Goal: Task Accomplishment & Management: Manage account settings

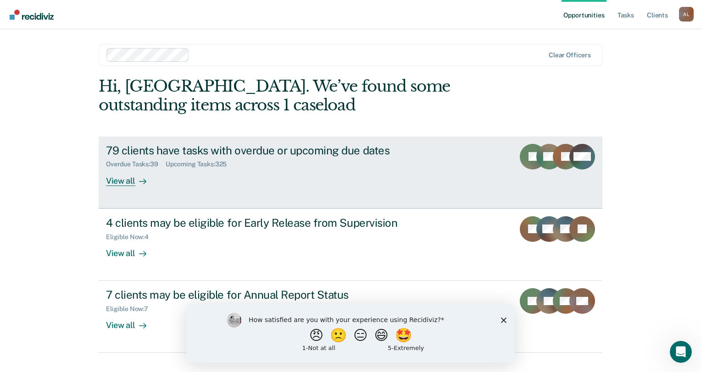
click at [129, 175] on div "View all" at bounding box center [131, 177] width 51 height 18
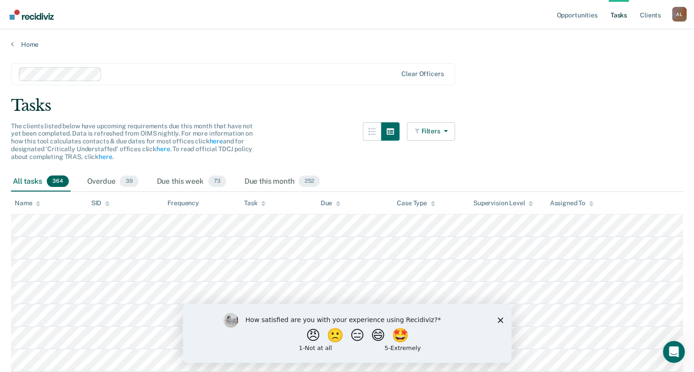
click at [502, 320] on icon "Close survey" at bounding box center [500, 320] width 6 height 6
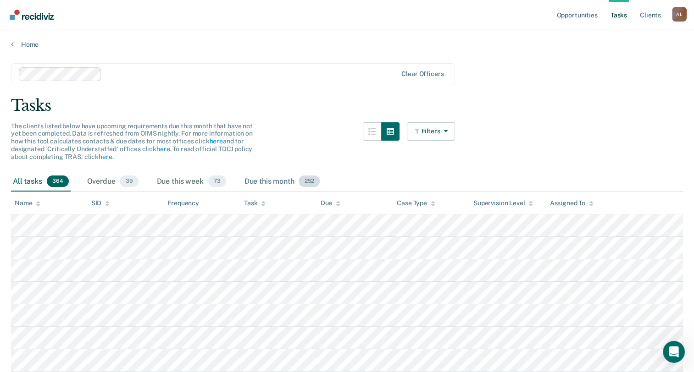
click at [269, 178] on div "Due this month 252" at bounding box center [282, 182] width 79 height 20
click at [169, 181] on div "Due this week 73" at bounding box center [191, 182] width 73 height 20
click at [157, 150] on link "here" at bounding box center [162, 148] width 13 height 7
click at [212, 141] on link "here" at bounding box center [215, 141] width 13 height 7
click at [161, 150] on link "here" at bounding box center [162, 148] width 13 height 7
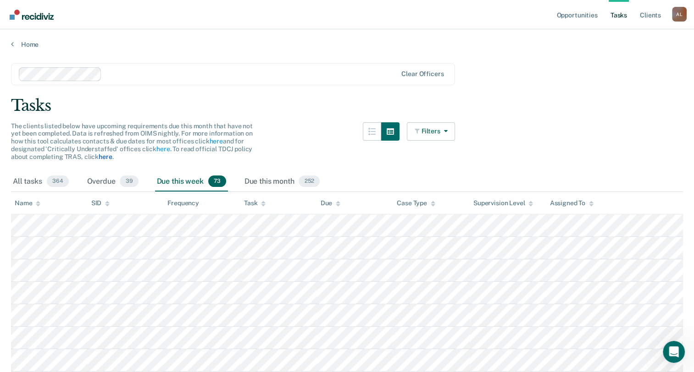
click at [105, 156] on link "here" at bounding box center [105, 156] width 13 height 7
click at [420, 131] on icon "button" at bounding box center [417, 131] width 7 height 6
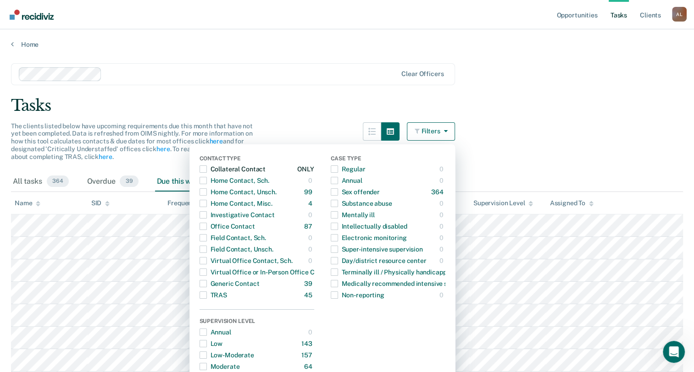
click at [246, 167] on div "Collateral Contact" at bounding box center [232, 169] width 66 height 15
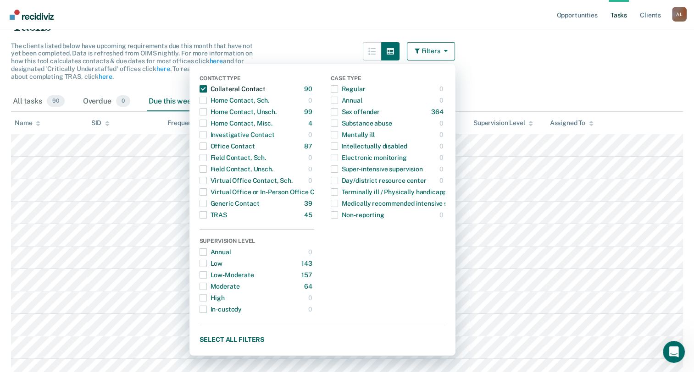
scroll to position [78, 0]
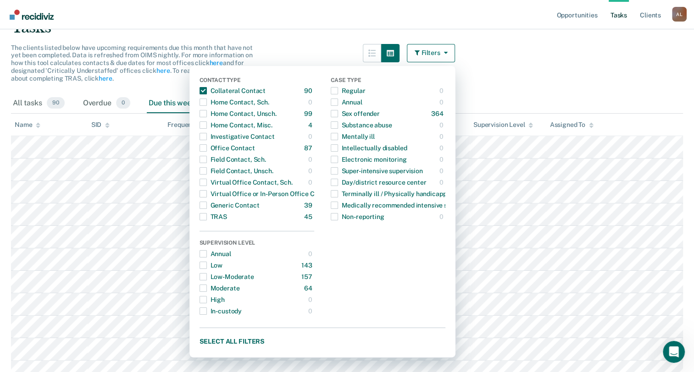
click at [660, 46] on main "Clear officers Tasks The clients listed below have upcoming requirements due th…" at bounding box center [347, 193] width 694 height 447
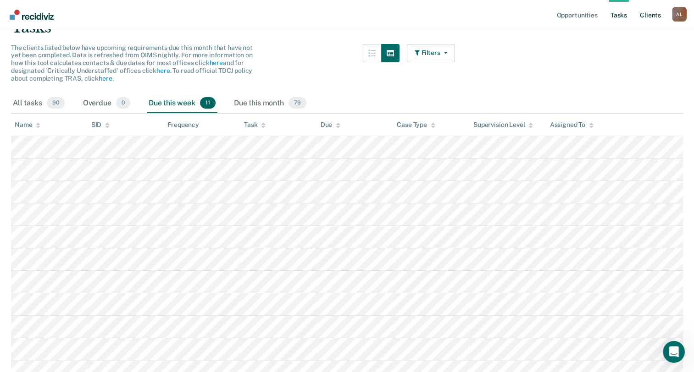
click at [656, 13] on link "Client s" at bounding box center [650, 14] width 25 height 29
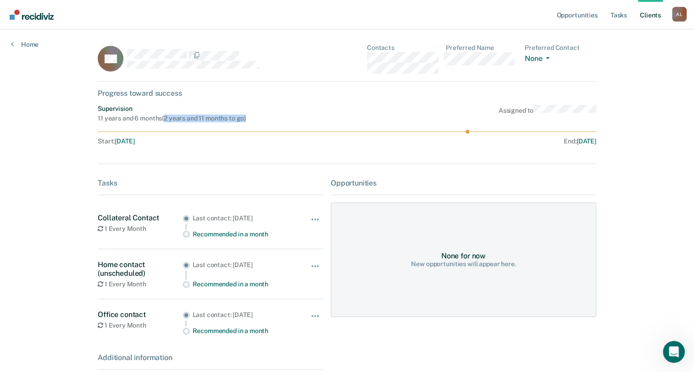
drag, startPoint x: 162, startPoint y: 119, endPoint x: 261, endPoint y: 121, distance: 98.6
click at [261, 121] on div "Supervision 11 years and 6 months ( 2 years and 11 months to go ) Assigned to" at bounding box center [347, 113] width 498 height 17
click at [98, 121] on div "Supervision 11 years and 6 months ( 2 years and 11 months to go ) Assigned to S…" at bounding box center [347, 127] width 498 height 44
click at [95, 121] on main "AA Contacts Preferred Name Preferred Contact None Call Text Email None Progress…" at bounding box center [347, 233] width 520 height 409
click at [535, 61] on button "None" at bounding box center [538, 59] width 28 height 11
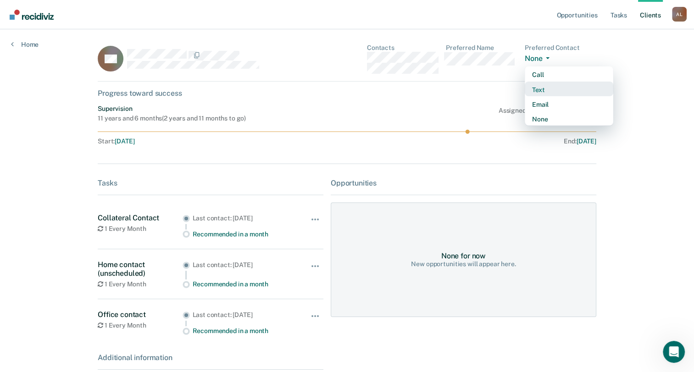
click at [548, 95] on button "Text" at bounding box center [568, 89] width 88 height 15
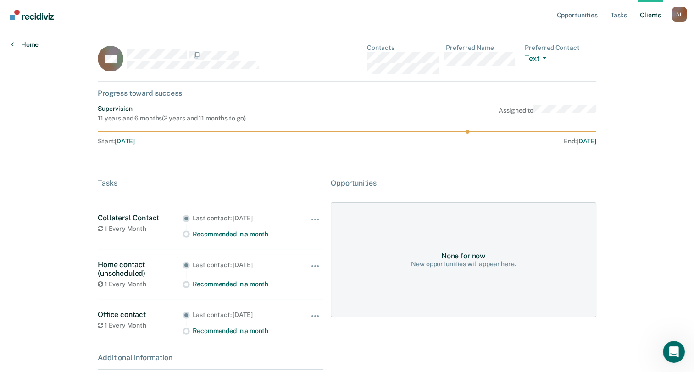
click at [18, 47] on link "Home" at bounding box center [25, 44] width 28 height 8
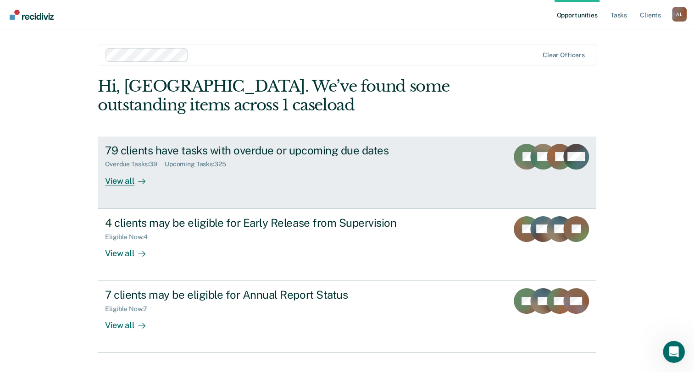
click at [528, 148] on rect at bounding box center [526, 157] width 26 height 26
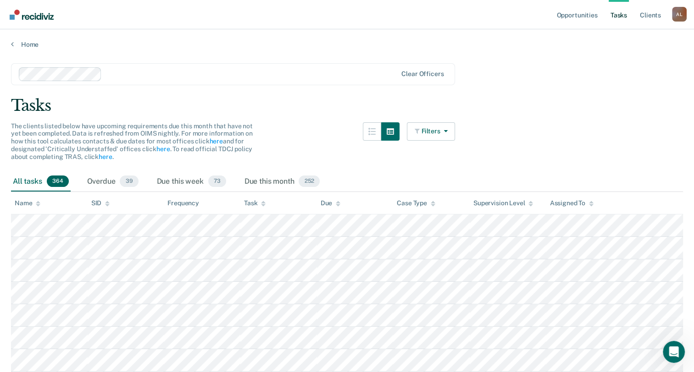
click at [552, 98] on div "Tasks" at bounding box center [347, 105] width 672 height 19
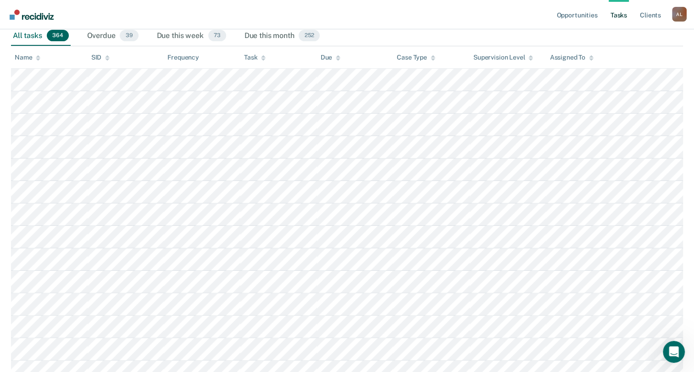
scroll to position [147, 0]
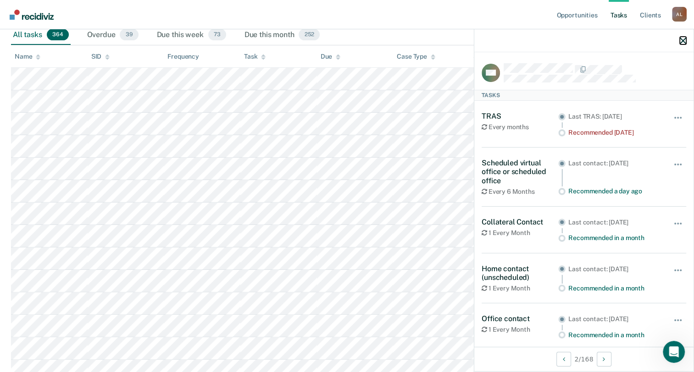
click at [684, 43] on icon "button" at bounding box center [682, 41] width 6 height 6
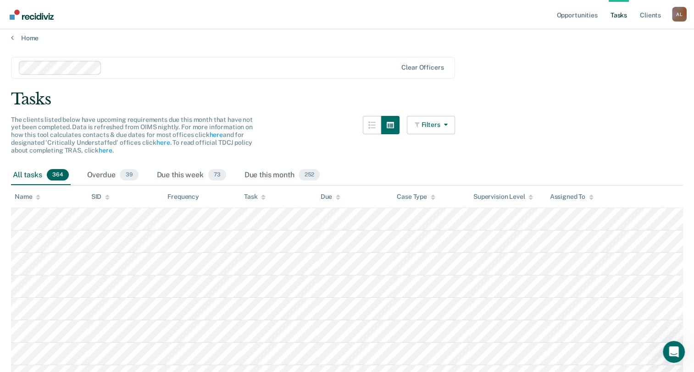
scroll to position [0, 0]
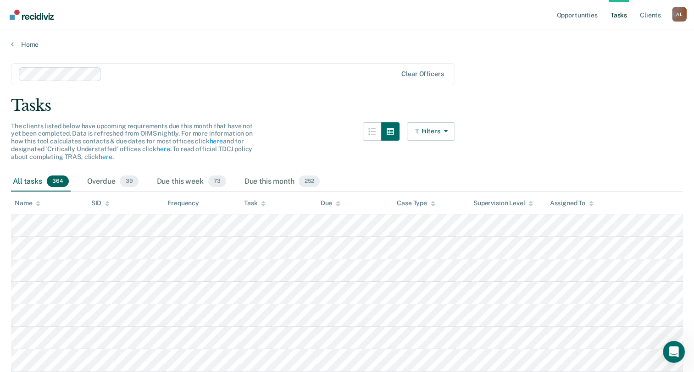
click at [319, 112] on div "Tasks" at bounding box center [347, 105] width 672 height 19
click at [291, 183] on div "Due this month 252" at bounding box center [282, 182] width 79 height 20
click at [15, 42] on link "Home" at bounding box center [347, 44] width 672 height 8
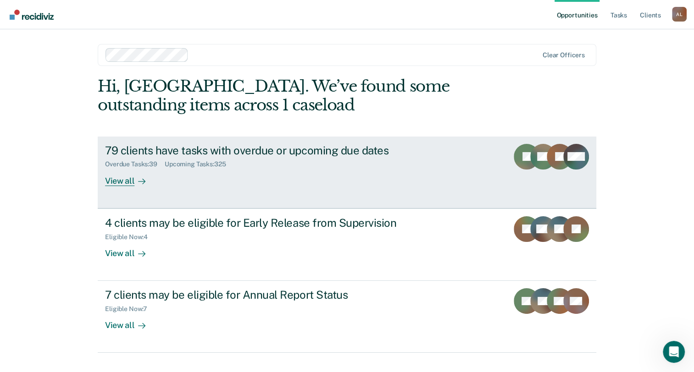
click at [484, 172] on link "79 clients have tasks with overdue or upcoming due dates Overdue Tasks : 39 Upc…" at bounding box center [347, 173] width 498 height 72
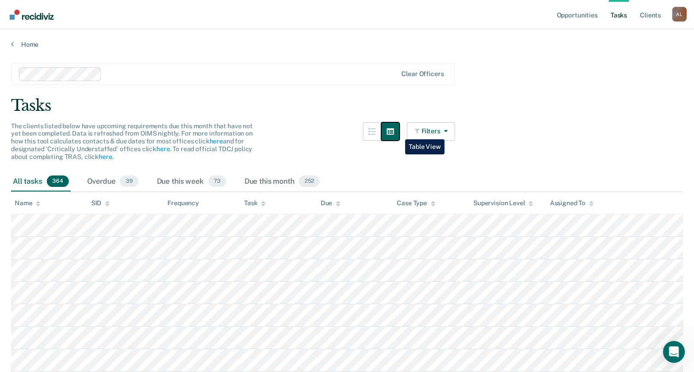
click at [398, 132] on button "button" at bounding box center [390, 131] width 18 height 18
click at [445, 137] on button "Filters" at bounding box center [431, 131] width 49 height 18
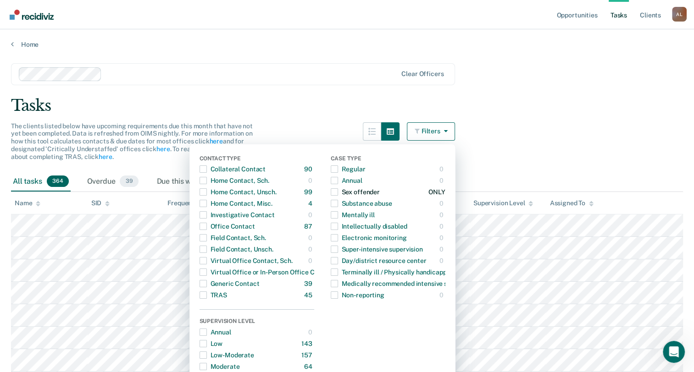
click at [338, 193] on span "button" at bounding box center [334, 191] width 7 height 7
click at [205, 284] on span "button" at bounding box center [202, 283] width 7 height 7
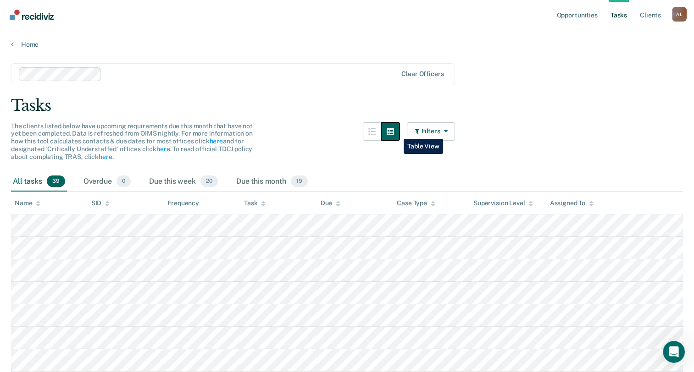
click at [394, 132] on icon "button" at bounding box center [389, 131] width 7 height 7
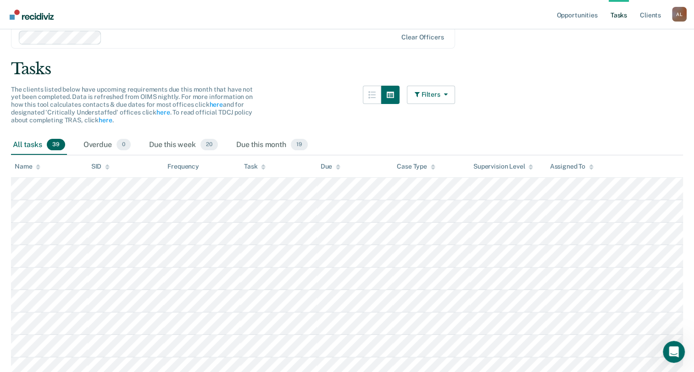
click at [304, 94] on div "The clients listed below have upcoming requirements due this month that have no…" at bounding box center [233, 111] width 444 height 50
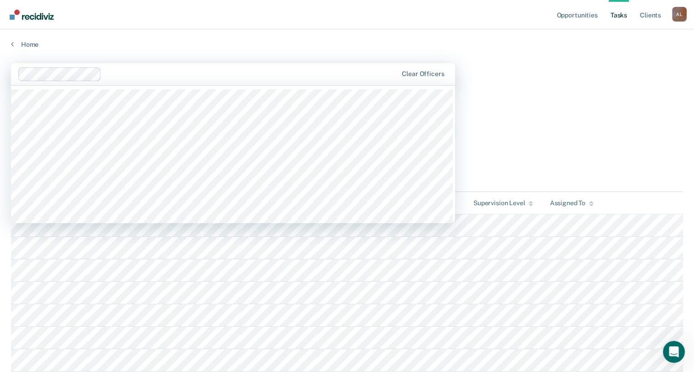
click at [225, 81] on div "Clear officers" at bounding box center [233, 74] width 444 height 22
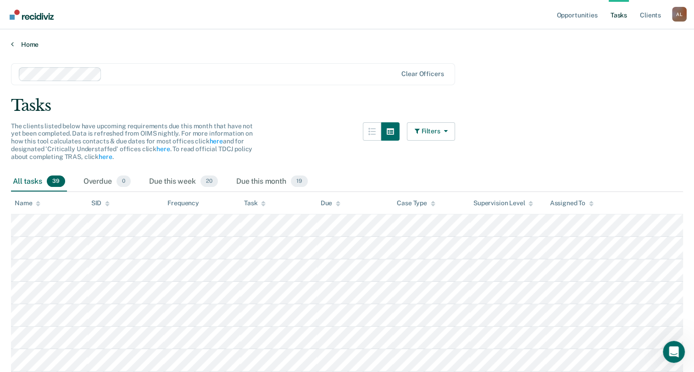
click at [208, 42] on link "Home" at bounding box center [347, 44] width 672 height 8
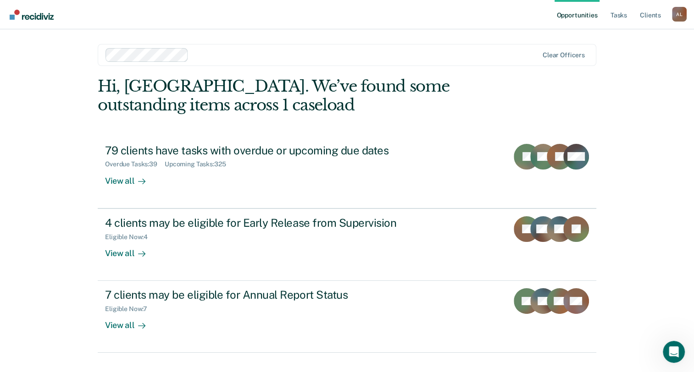
click at [180, 74] on main "Clear officers Hi, [GEOGRAPHIC_DATA]. We’ve found some outstanding items across…" at bounding box center [347, 198] width 520 height 338
click at [218, 55] on div at bounding box center [365, 55] width 346 height 11
drag, startPoint x: 20, startPoint y: 94, endPoint x: 39, endPoint y: 94, distance: 18.8
click at [20, 94] on div "Opportunities Tasks Client s [PERSON_NAME] A L Profile How it works Log Out Cle…" at bounding box center [347, 195] width 694 height 390
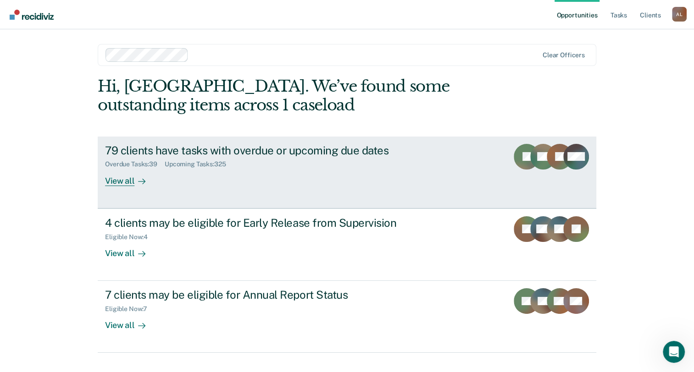
click at [110, 177] on div "View all" at bounding box center [130, 177] width 51 height 18
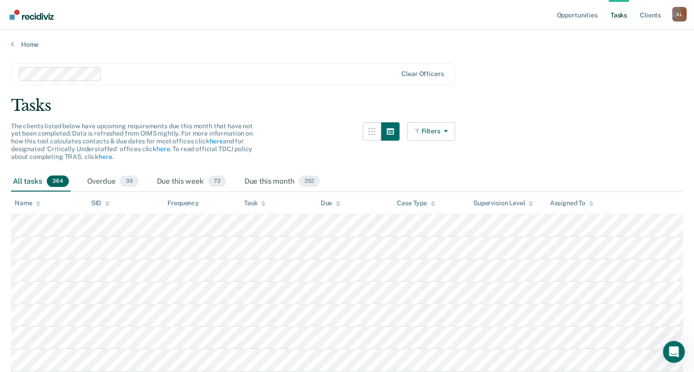
click at [322, 105] on div "Tasks" at bounding box center [347, 105] width 672 height 19
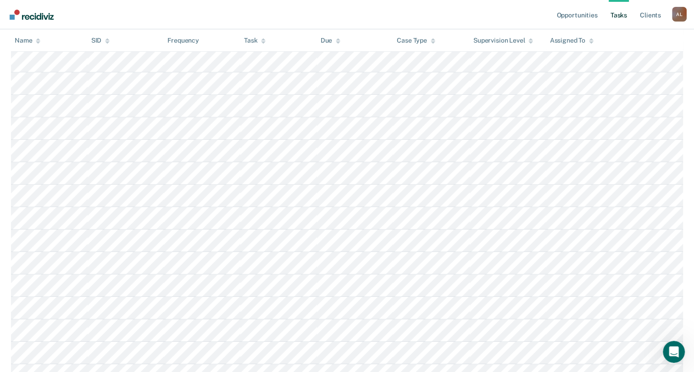
scroll to position [6266, 0]
